Goal: Complete application form

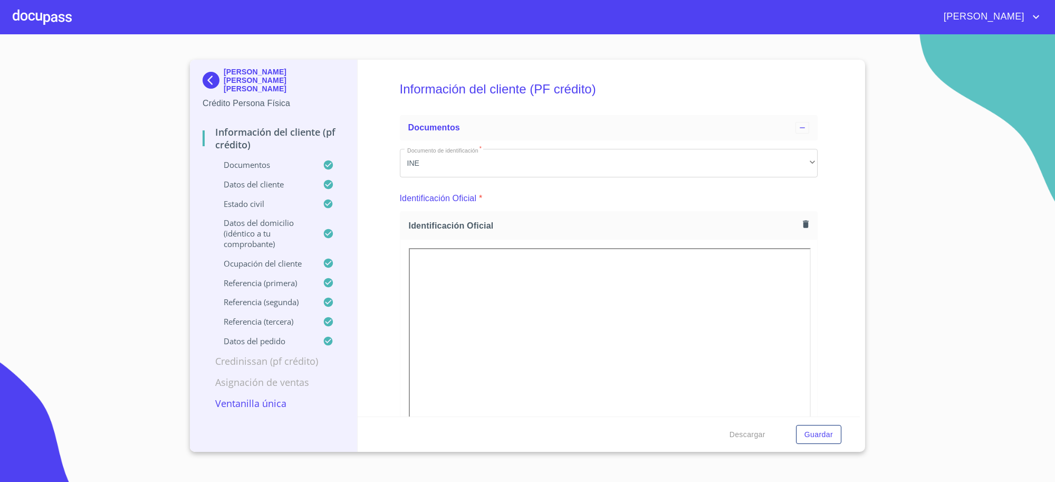
scroll to position [3627, 0]
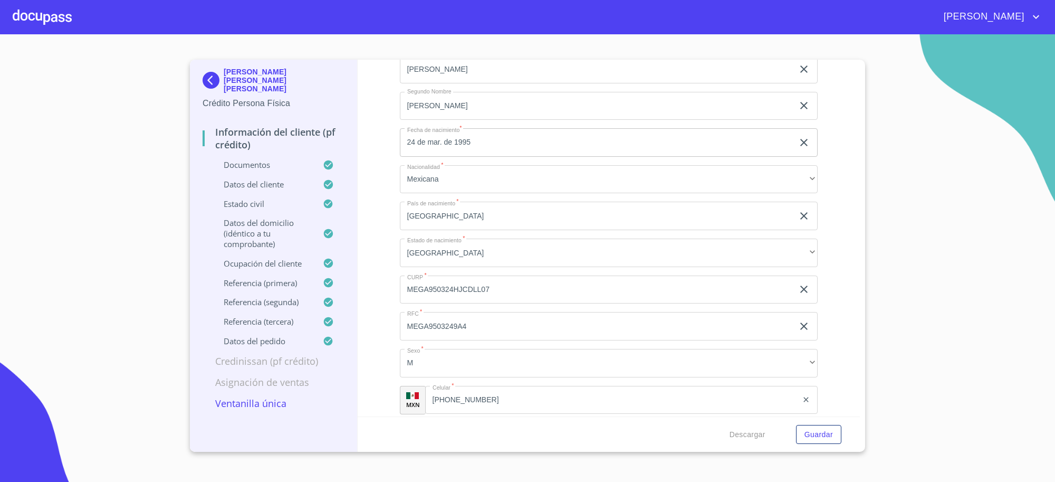
click at [209, 79] on img at bounding box center [213, 80] width 21 height 17
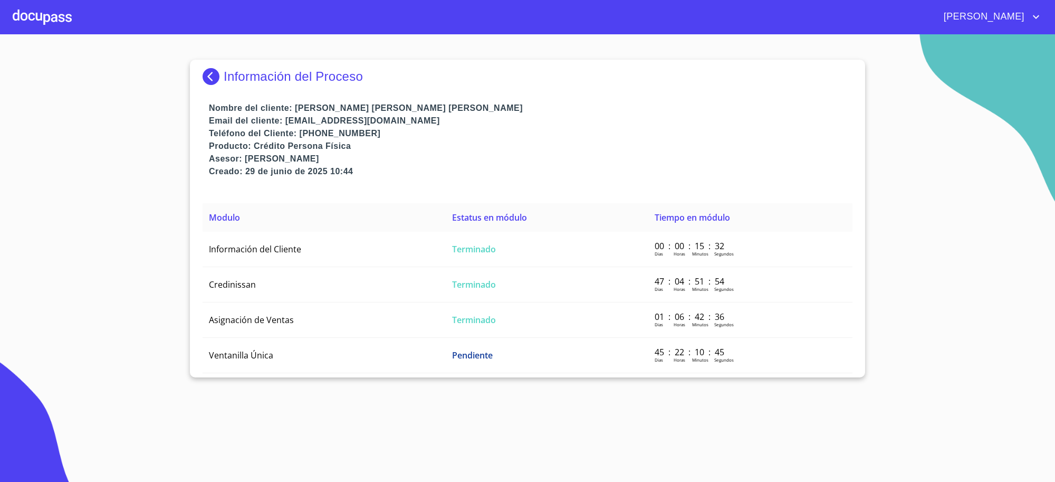
click at [209, 75] on img at bounding box center [213, 76] width 21 height 17
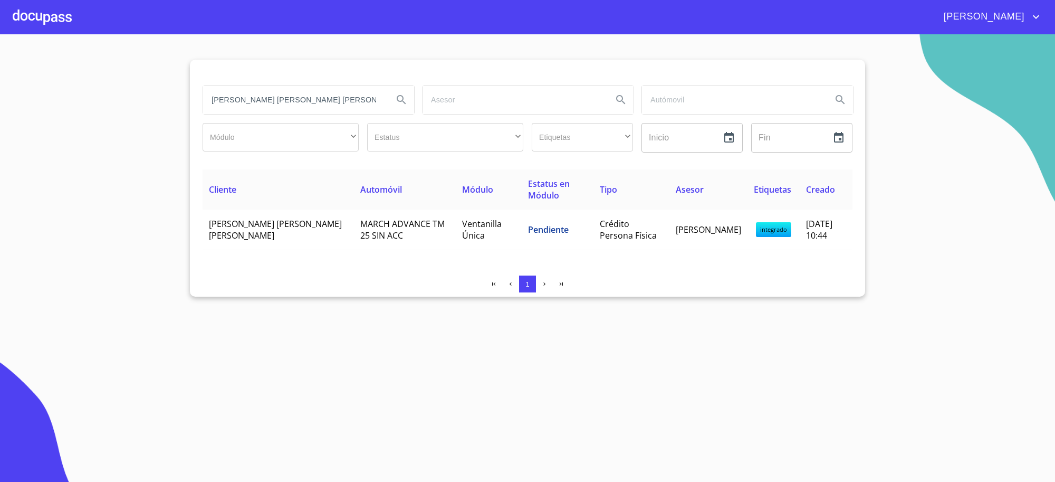
click at [346, 102] on input "[PERSON_NAME] [PERSON_NAME] [PERSON_NAME]" at bounding box center [293, 99] width 181 height 28
paste input "[PERSON_NAME] [PERSON_NAME]"
type input "[PERSON_NAME] [PERSON_NAME]"
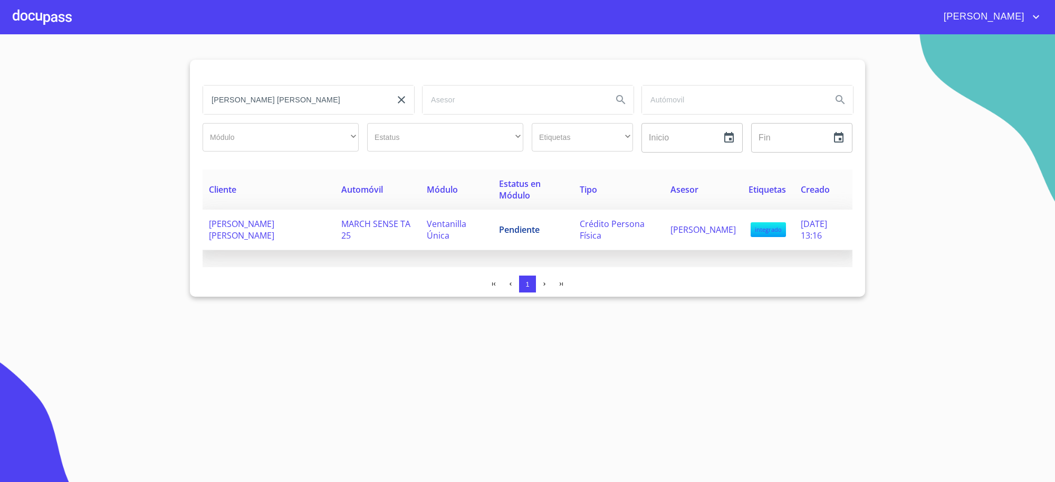
click at [427, 227] on span "Ventanilla Única" at bounding box center [447, 229] width 40 height 23
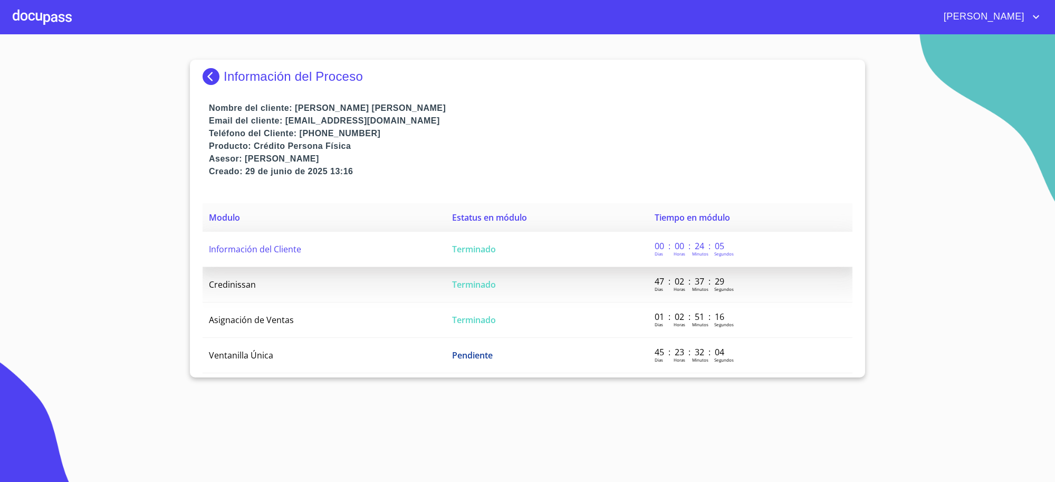
click at [513, 248] on td "Terminado" at bounding box center [547, 249] width 203 height 35
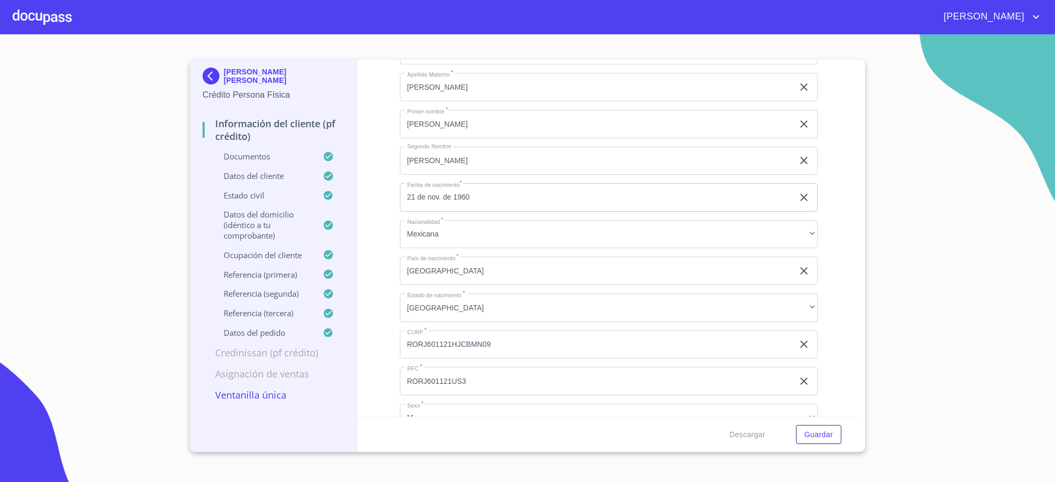
scroll to position [3627, 0]
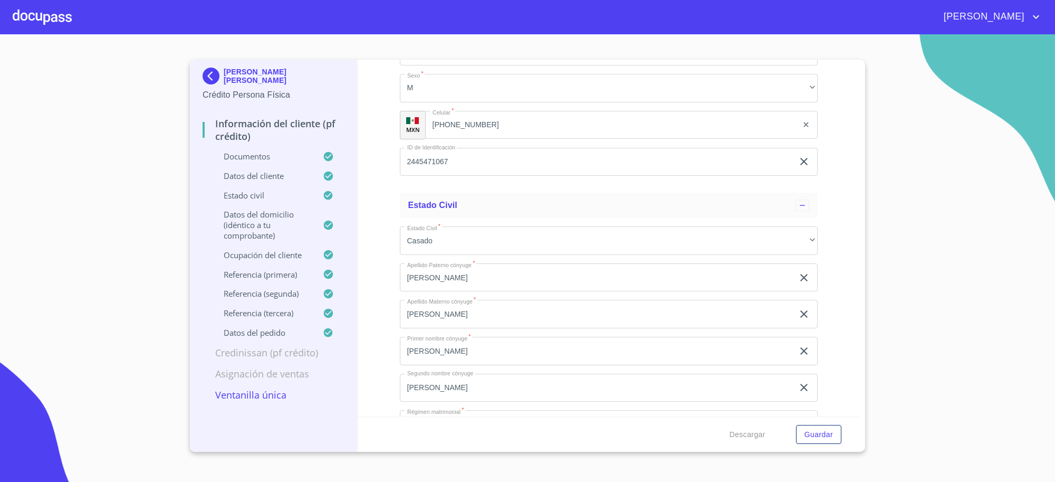
click at [484, 29] on input "RORJ601121HJCBMN09" at bounding box center [597, 15] width 394 height 28
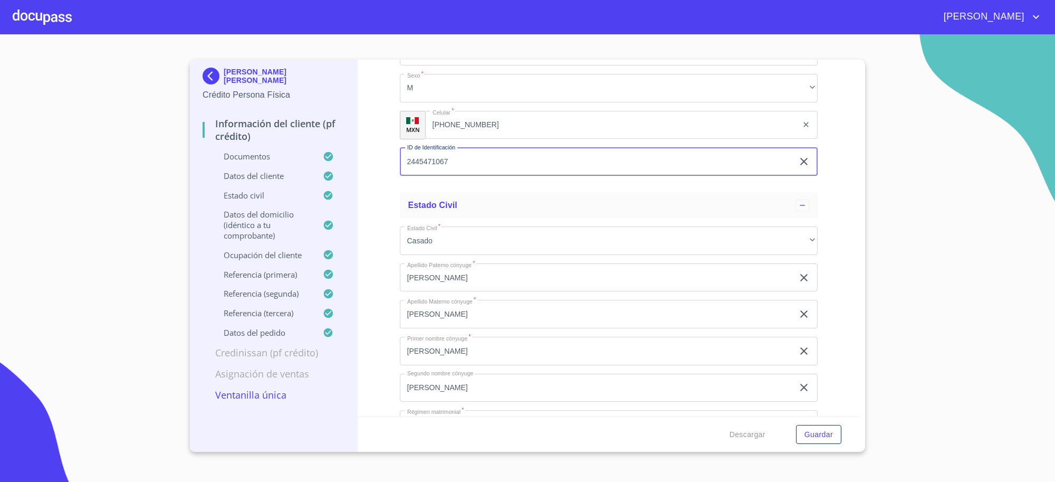
click at [466, 139] on input "[PHONE_NUMBER]" at bounding box center [611, 125] width 373 height 28
click at [485, 139] on input "[PHONE_NUMBER]" at bounding box center [625, 125] width 346 height 28
click at [217, 80] on img at bounding box center [213, 76] width 21 height 17
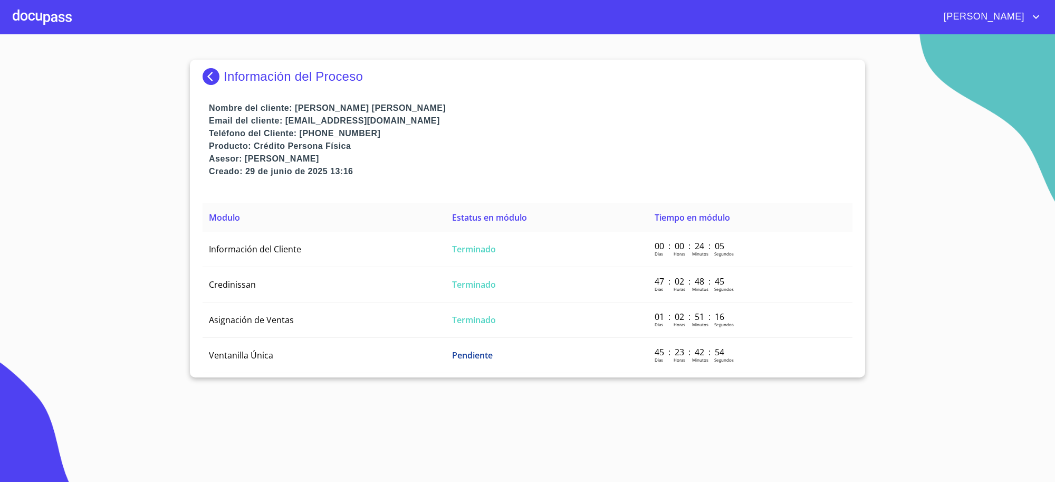
click at [217, 80] on img at bounding box center [213, 76] width 21 height 17
